Goal: Task Accomplishment & Management: Manage account settings

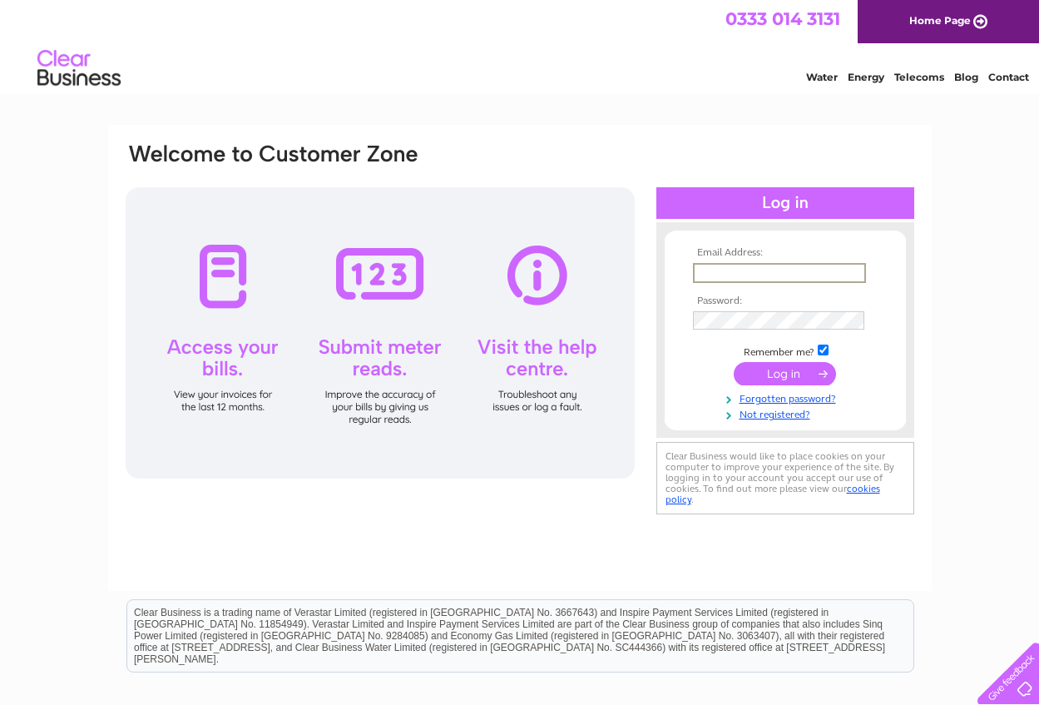
click at [744, 271] on input "text" at bounding box center [779, 273] width 173 height 20
type input "stuartblake1@btinternet.com"
click at [829, 351] on input "checkbox" at bounding box center [823, 348] width 11 height 11
checkbox input "false"
click at [772, 376] on input "submit" at bounding box center [785, 373] width 102 height 23
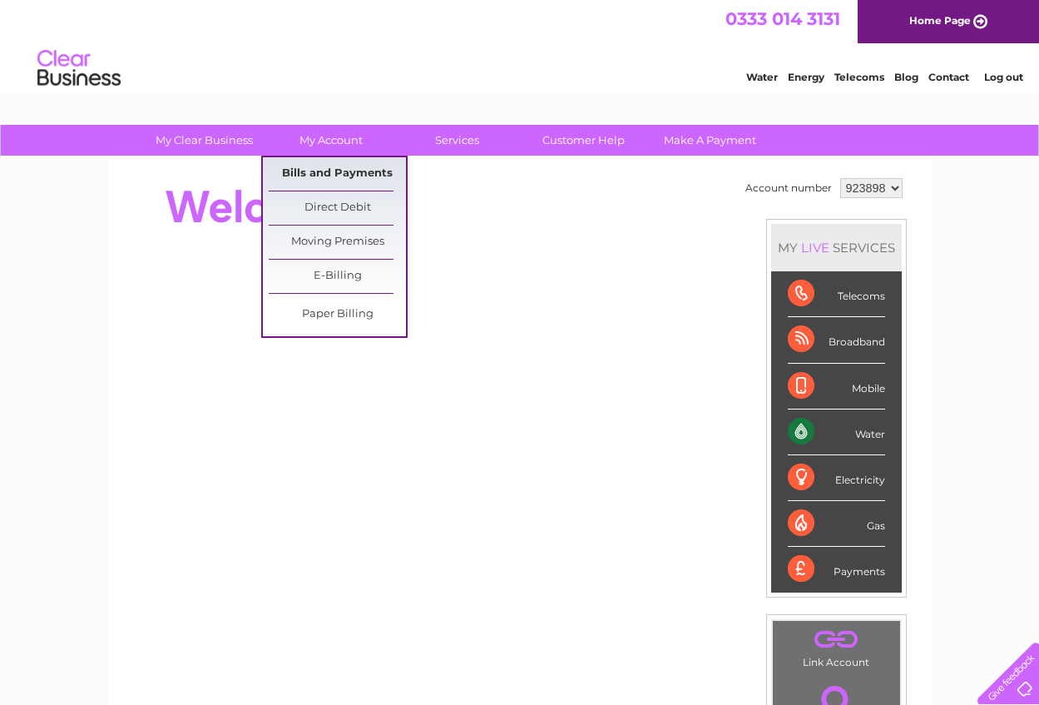
click at [353, 169] on link "Bills and Payments" at bounding box center [337, 173] width 137 height 33
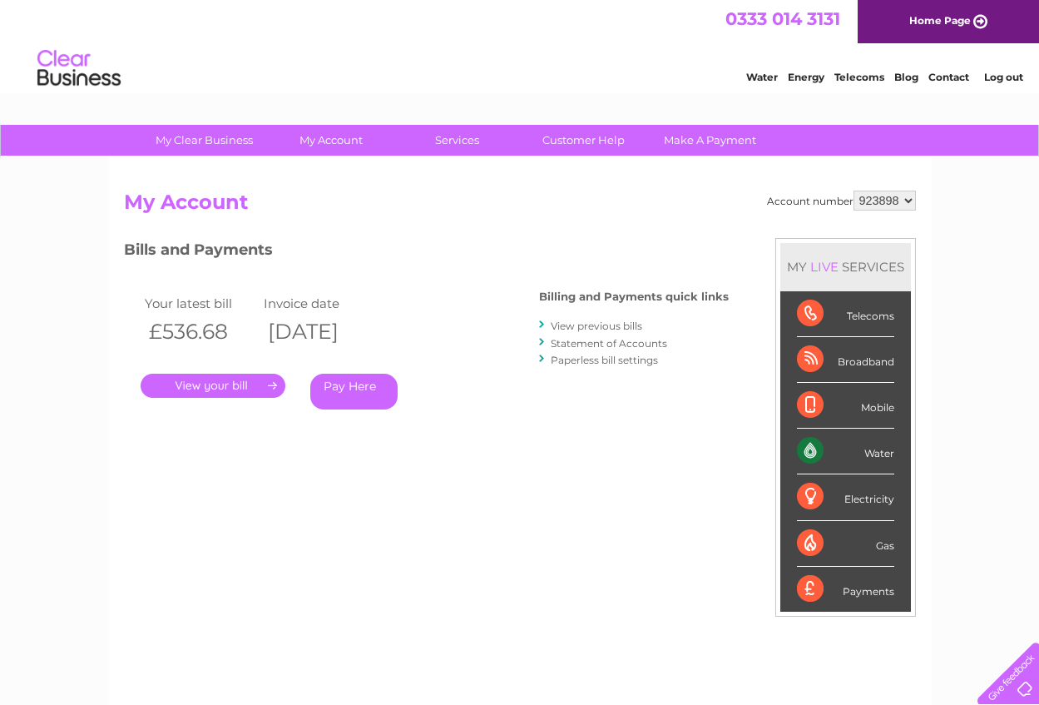
click at [208, 384] on link "." at bounding box center [213, 386] width 145 height 24
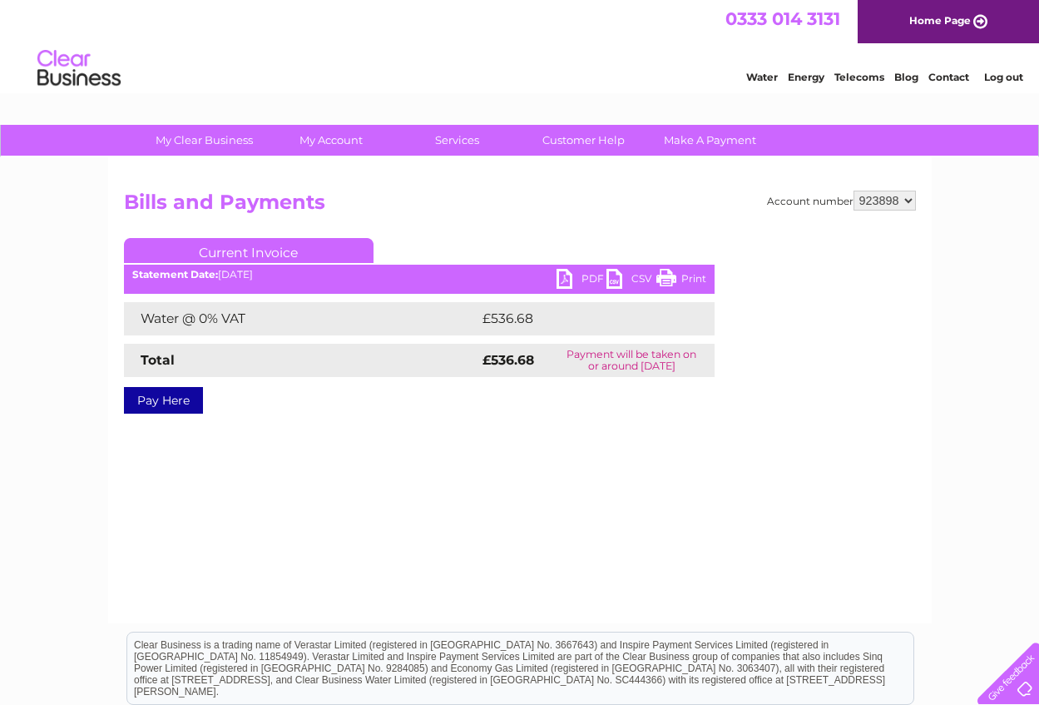
click at [277, 251] on link "Current Invoice" at bounding box center [249, 250] width 250 height 25
click at [562, 280] on link "PDF" at bounding box center [582, 281] width 50 height 24
click at [567, 281] on link "PDF" at bounding box center [582, 281] width 50 height 24
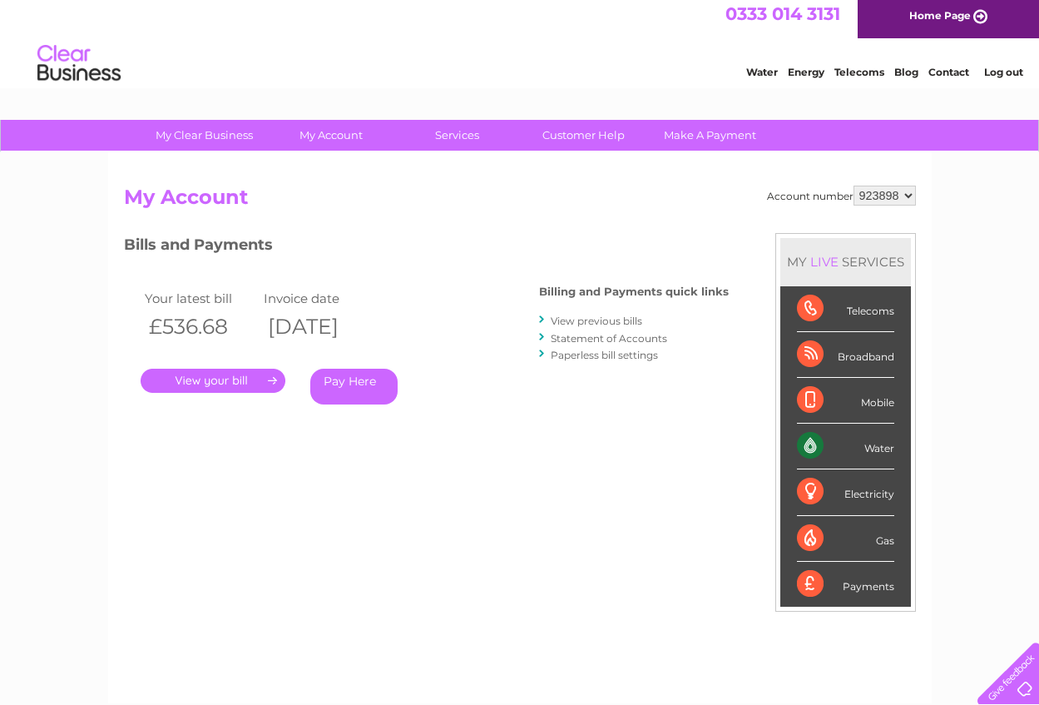
scroll to position [83, 0]
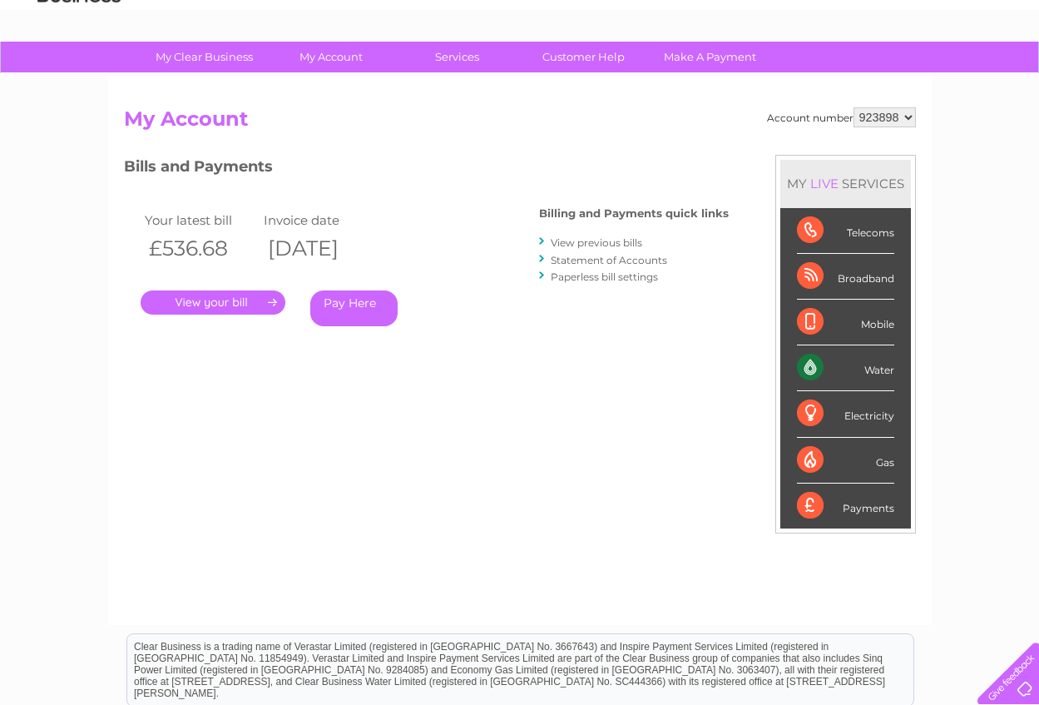
drag, startPoint x: 567, startPoint y: 242, endPoint x: 560, endPoint y: 246, distance: 8.6
click at [567, 242] on link "View previous bills" at bounding box center [597, 242] width 92 height 12
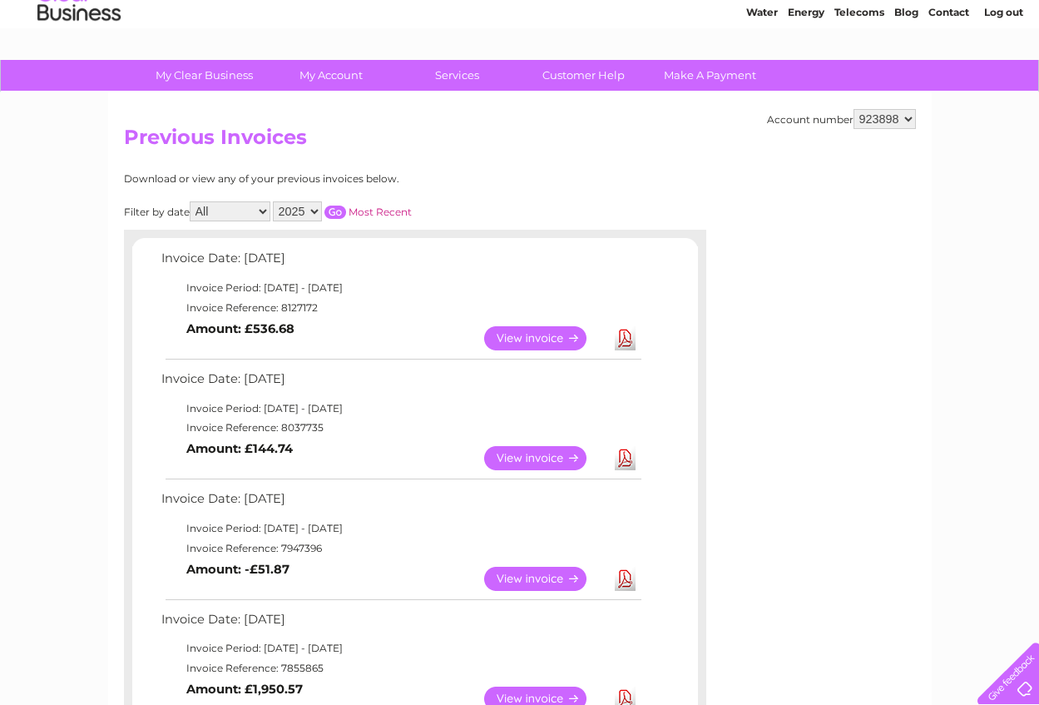
scroll to position [250, 0]
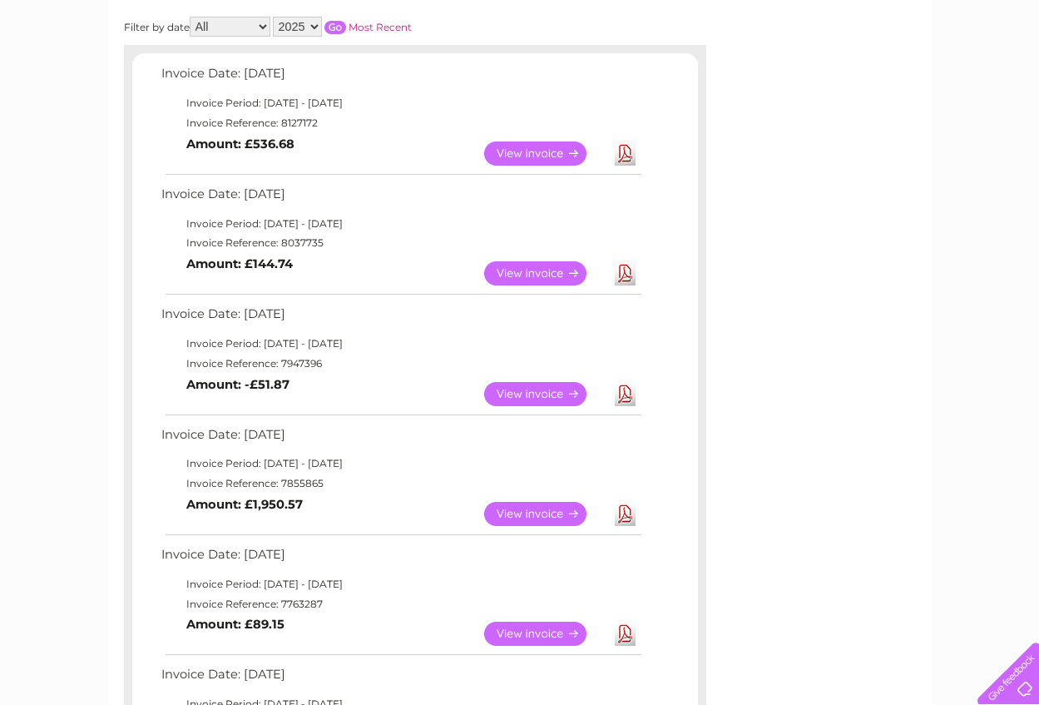
click at [528, 271] on link "View" at bounding box center [545, 273] width 122 height 24
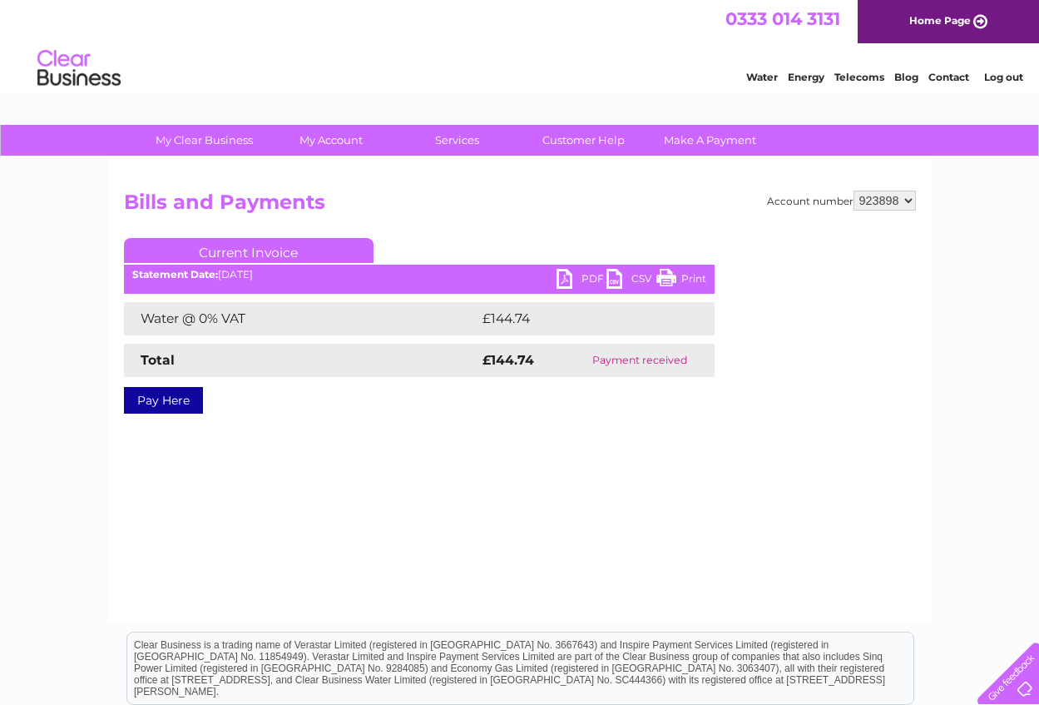
click at [567, 280] on link "PDF" at bounding box center [582, 281] width 50 height 24
click at [611, 488] on div "Account number 923898 Bills and Payments Current Invoice PDF CSV Print £144.74" at bounding box center [520, 390] width 824 height 466
click at [1000, 79] on link "Log out" at bounding box center [1003, 77] width 39 height 12
